Goal: Task Accomplishment & Management: Manage account settings

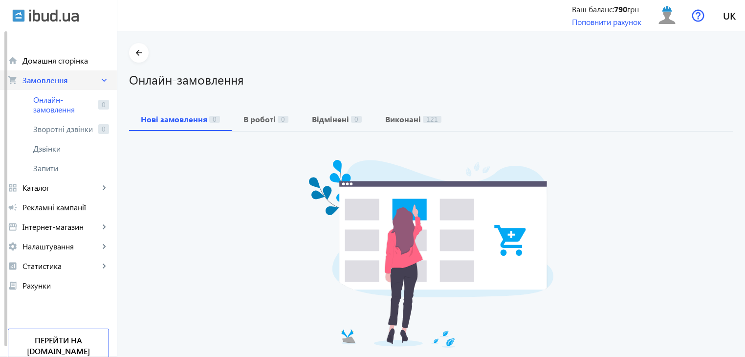
click at [39, 85] on span "Замовлення" at bounding box center [60, 80] width 77 height 10
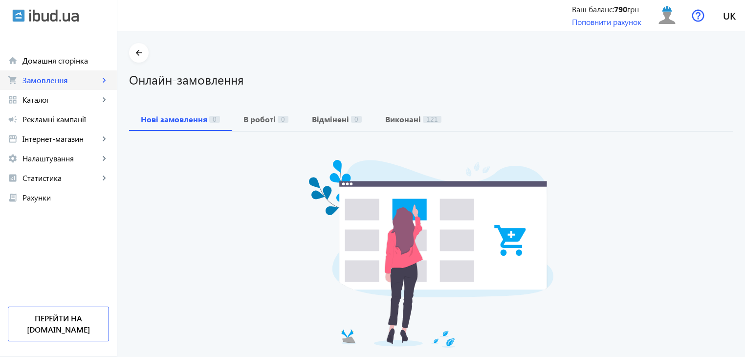
click at [62, 74] on link "shopping_cart Замовлення keyboard_arrow_right" at bounding box center [58, 80] width 117 height 20
